Goal: Find specific page/section: Find specific page/section

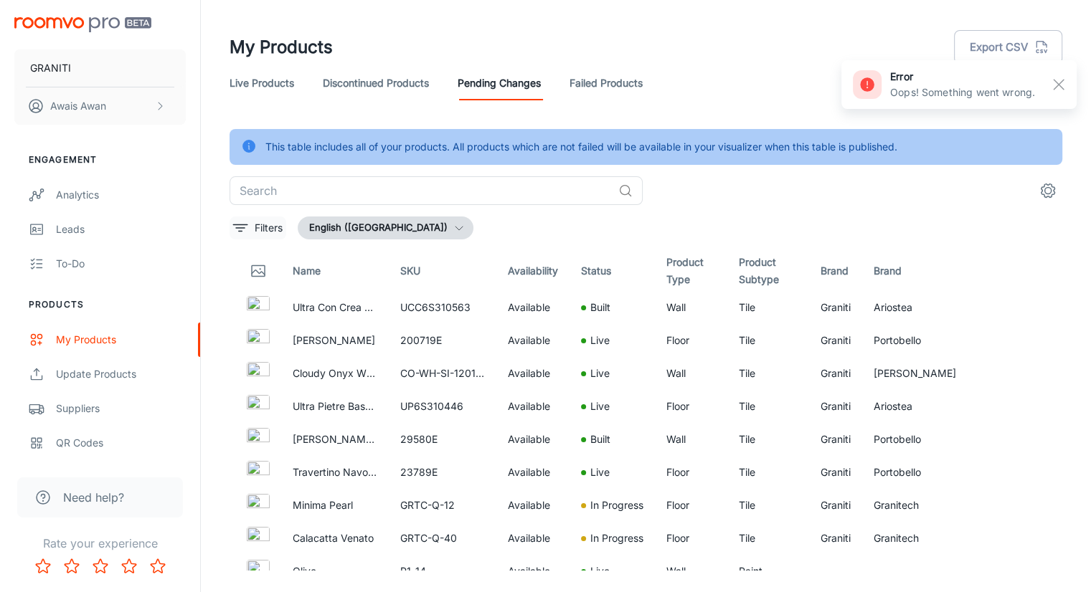
click at [246, 224] on icon "filter" at bounding box center [240, 227] width 17 height 17
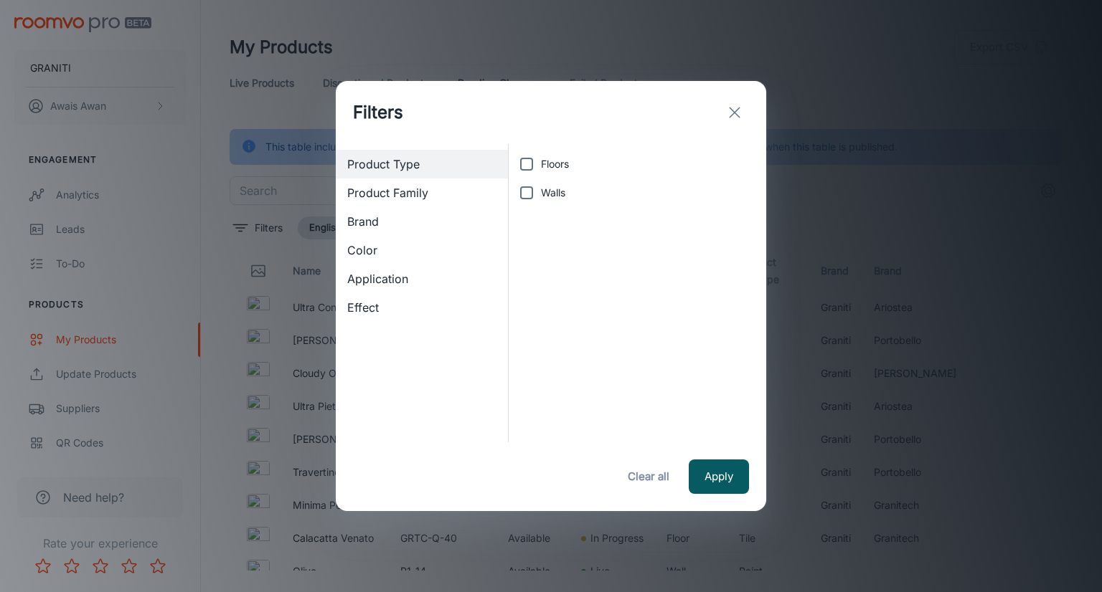
click at [382, 219] on span "Brand" at bounding box center [421, 221] width 149 height 17
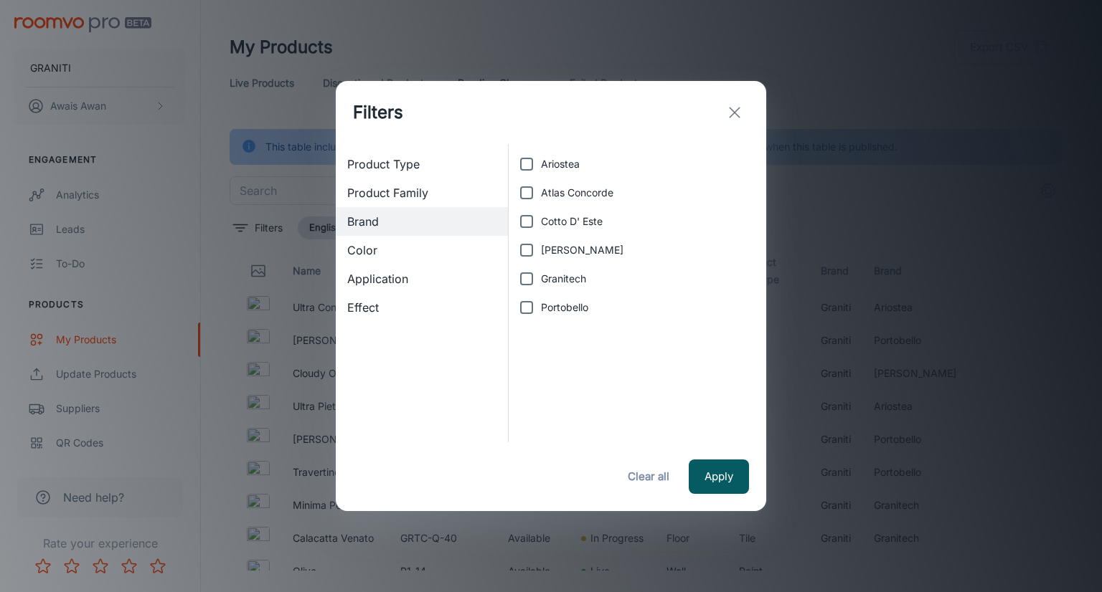
click at [524, 281] on input "Granitech" at bounding box center [526, 279] width 29 height 29
checkbox input "true"
click at [723, 469] on button "Apply" at bounding box center [719, 477] width 60 height 34
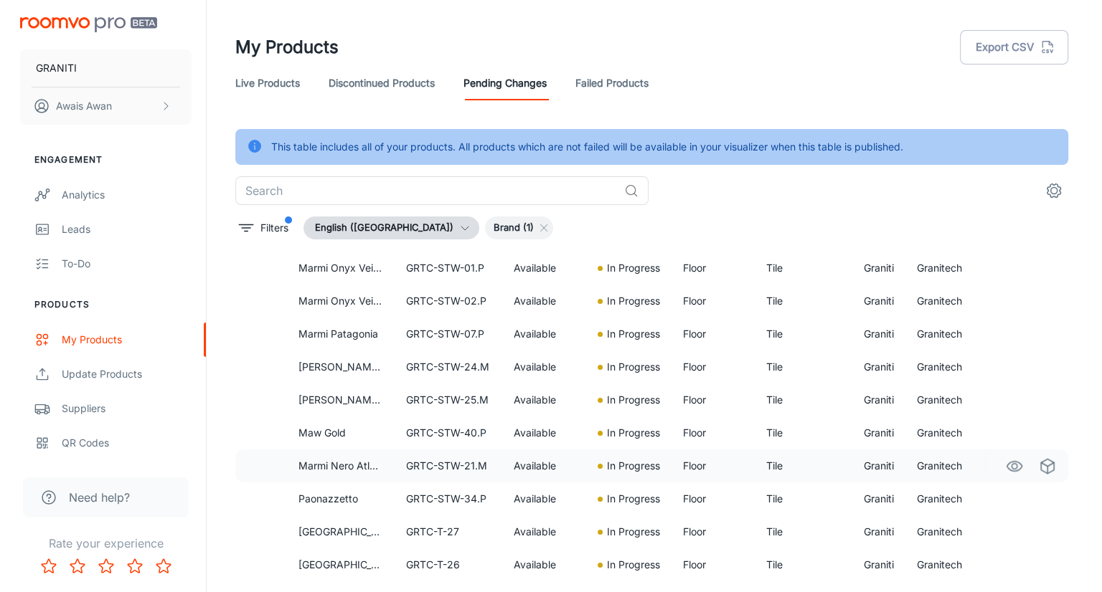
scroll to position [3063, 0]
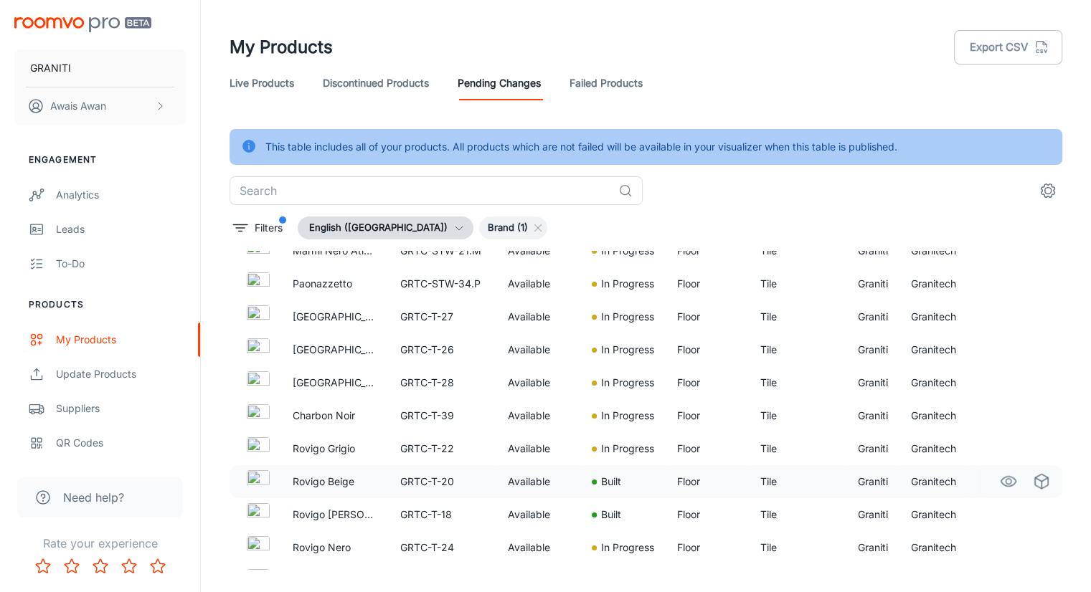
click at [298, 474] on p "Rovigo Beige" at bounding box center [335, 482] width 85 height 16
click at [955, 477] on td "Granitech" at bounding box center [933, 481] width 68 height 33
click at [1045, 189] on circle "settings" at bounding box center [1048, 191] width 6 height 6
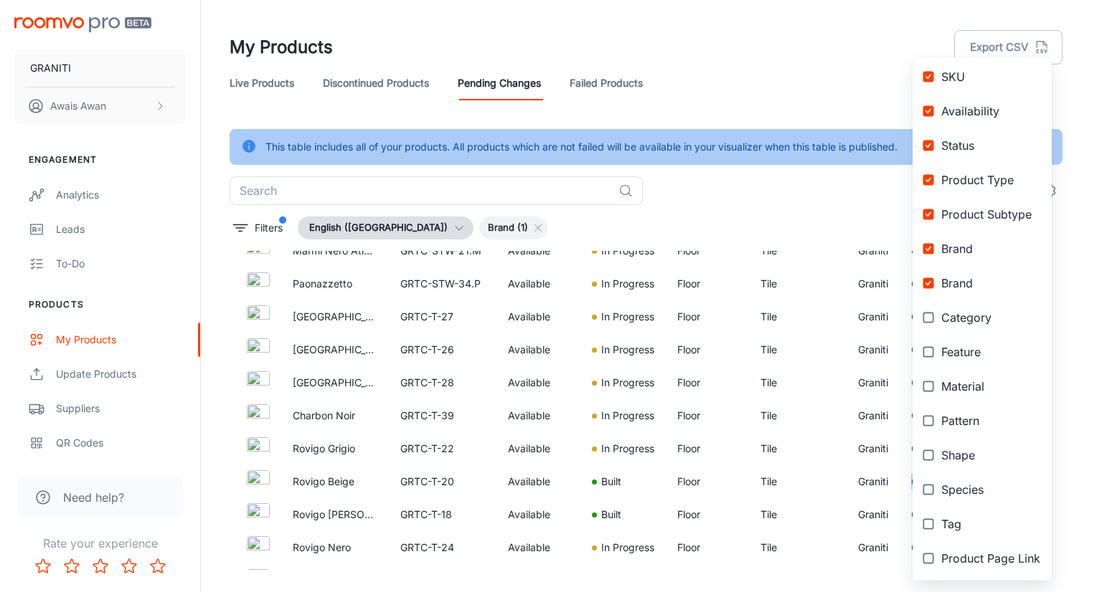
scroll to position [164, 0]
click at [857, 238] on div at bounding box center [551, 296] width 1102 height 592
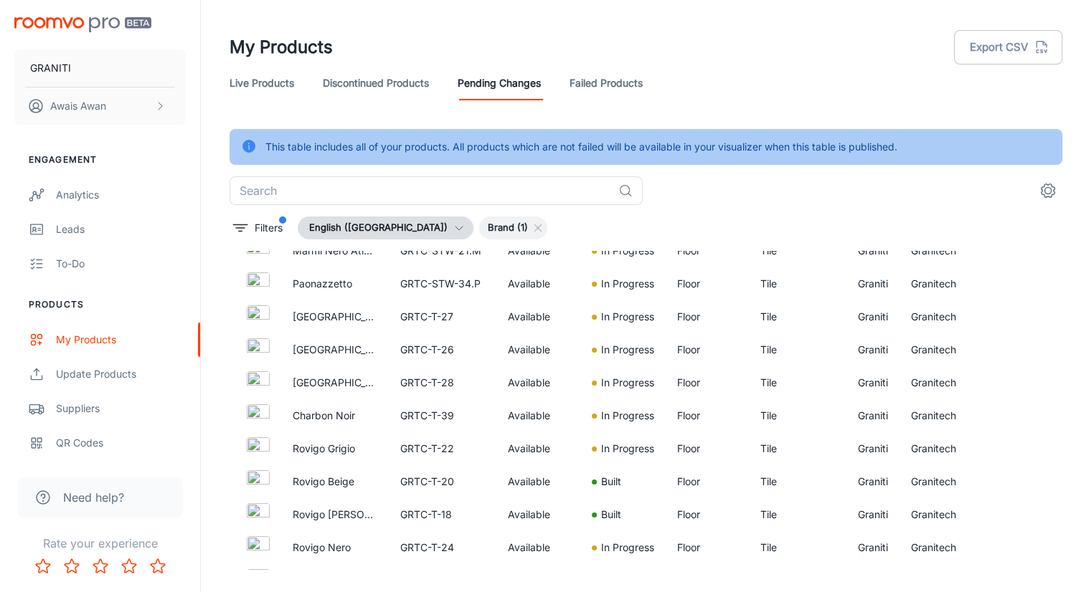
click at [315, 90] on div "Live Products Discontinued Products Pending Changes Failed Products" at bounding box center [646, 83] width 833 height 34
click at [260, 98] on link "Live Products" at bounding box center [262, 83] width 65 height 34
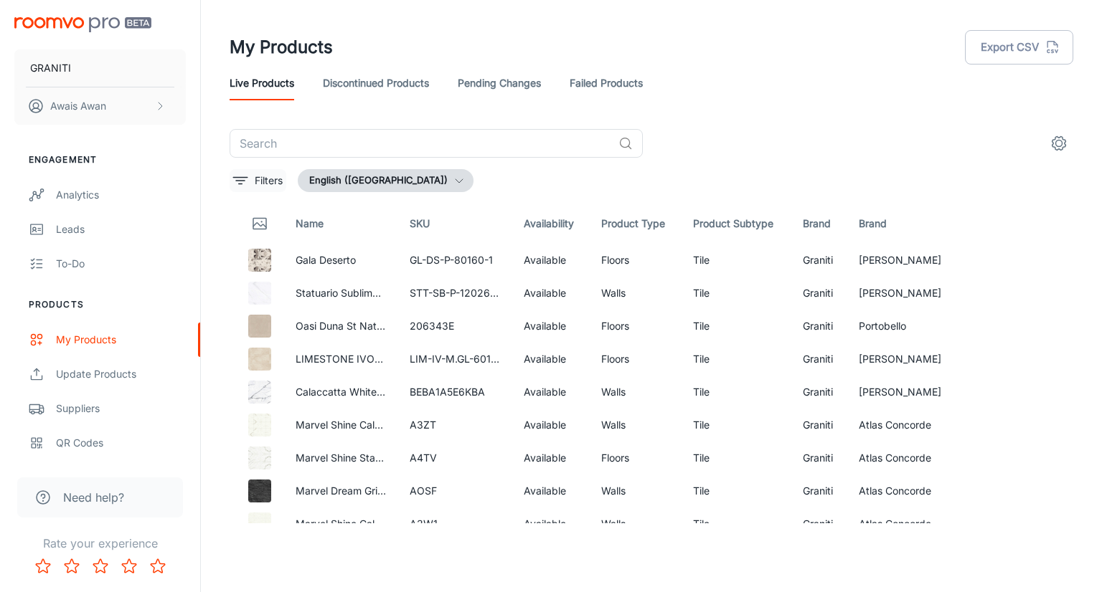
click at [248, 186] on icon "filter" at bounding box center [240, 180] width 17 height 17
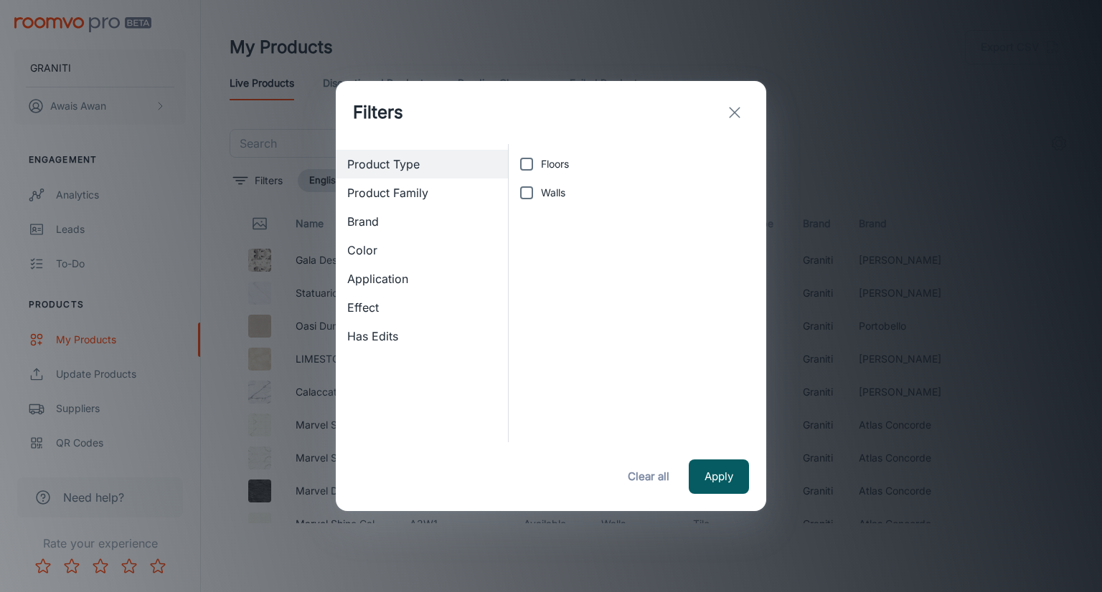
click at [405, 227] on span "Brand" at bounding box center [421, 221] width 149 height 17
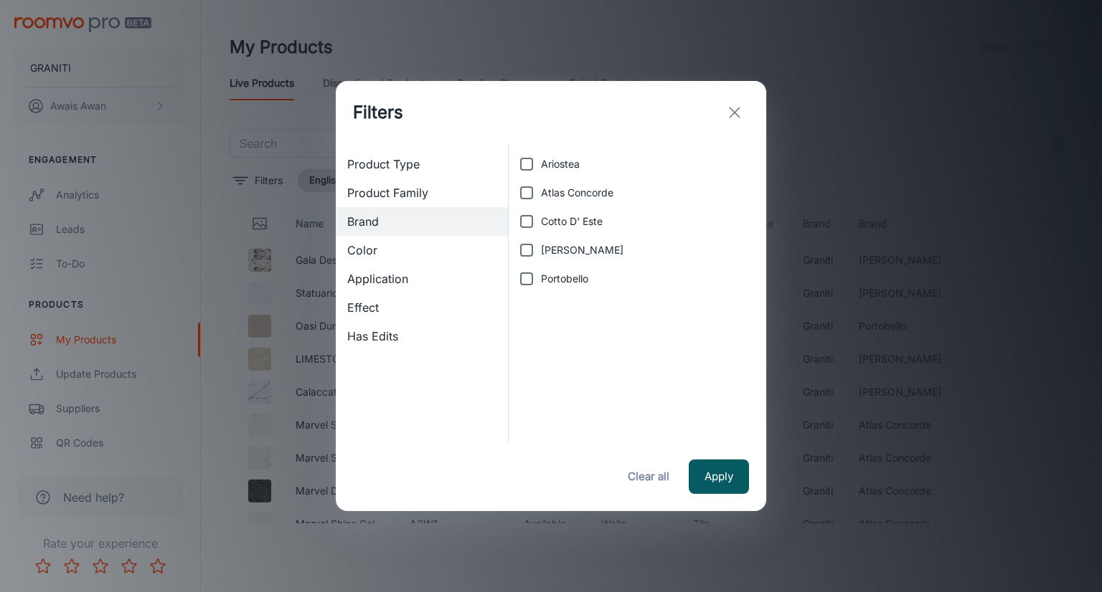
click at [736, 116] on icon "exit" at bounding box center [734, 112] width 17 height 17
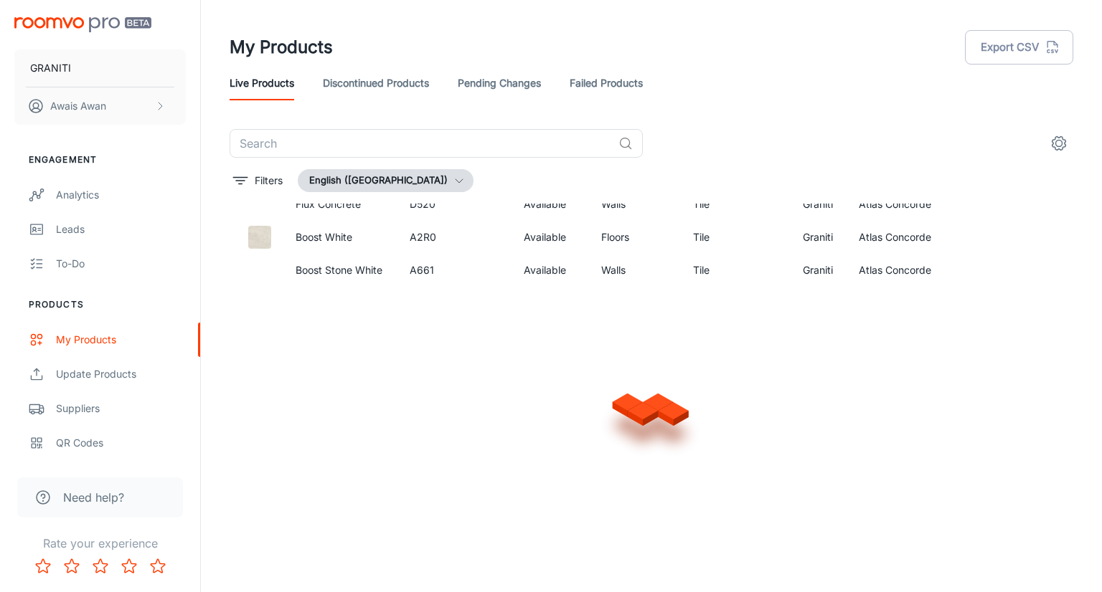
scroll to position [1014, 0]
